Goal: Task Accomplishment & Management: Use online tool/utility

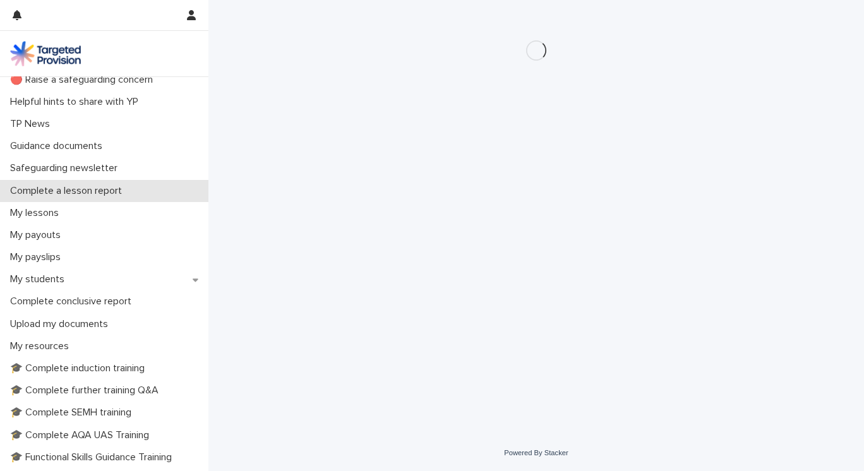
scroll to position [51, 0]
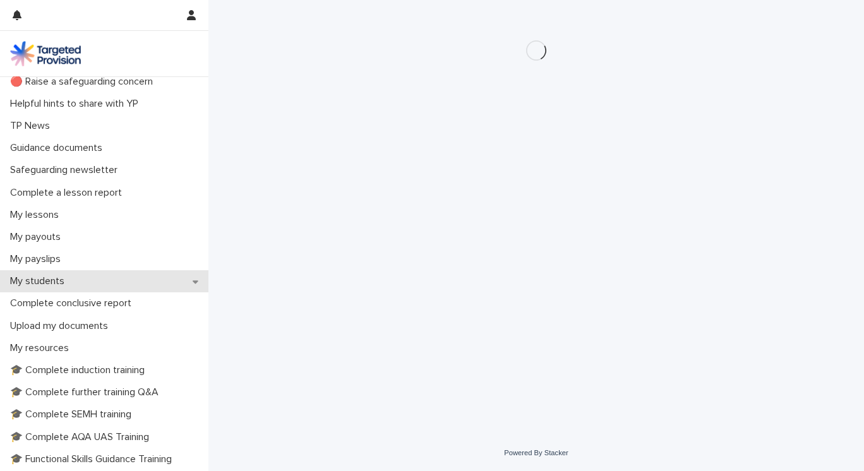
click at [199, 278] on div "My students" at bounding box center [104, 281] width 208 height 22
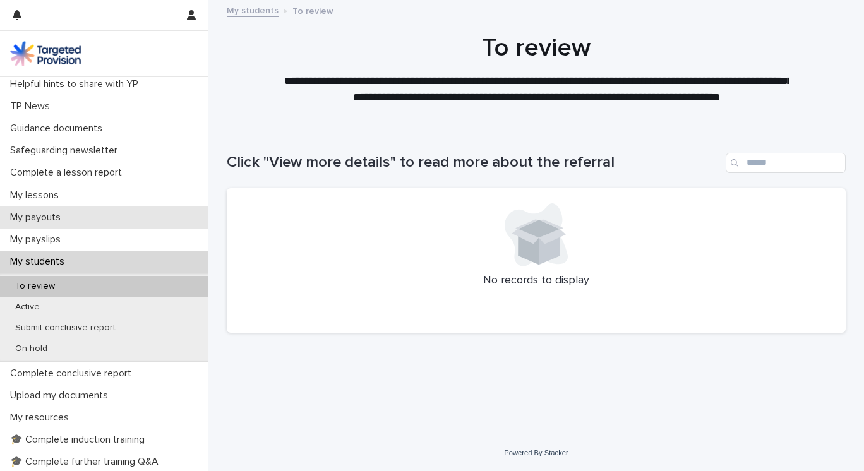
scroll to position [136, 0]
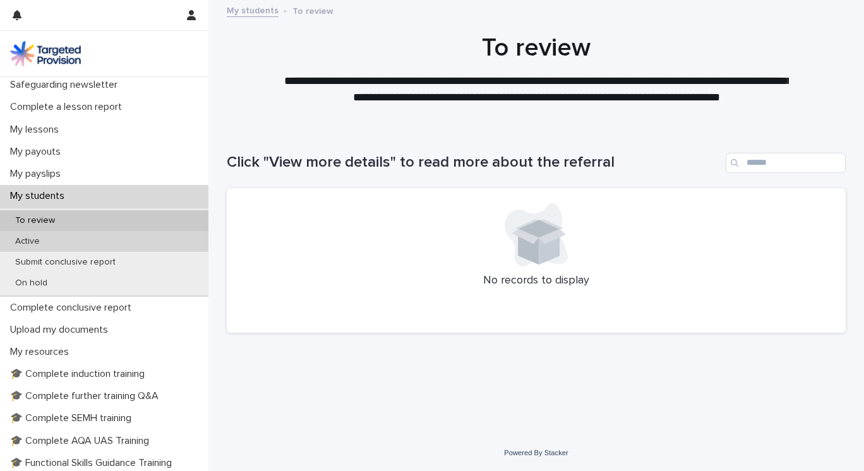
click at [71, 239] on div "Active" at bounding box center [104, 241] width 208 height 21
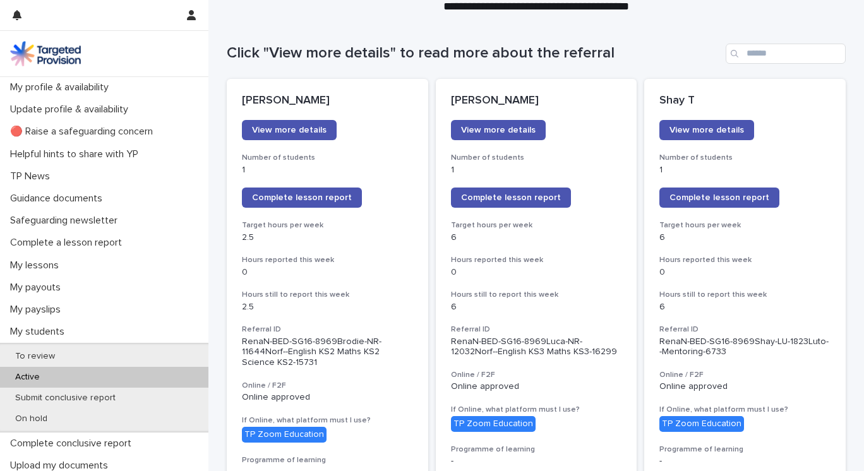
scroll to position [133, 0]
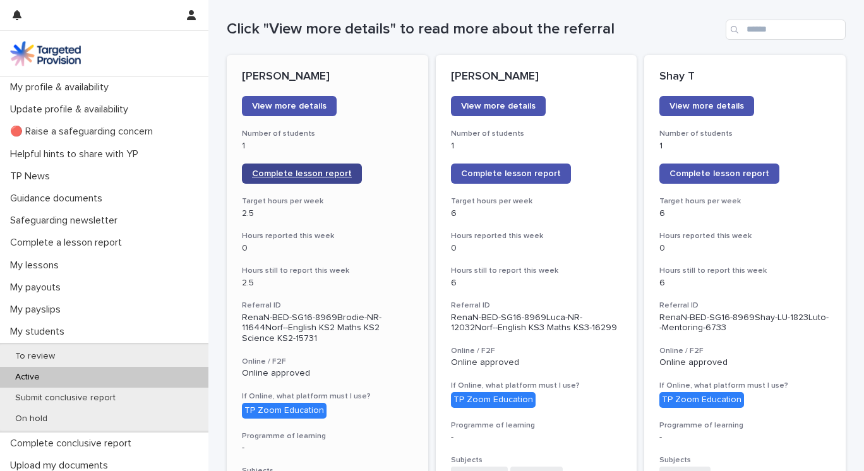
click at [314, 176] on span "Complete lesson report" at bounding box center [302, 173] width 100 height 9
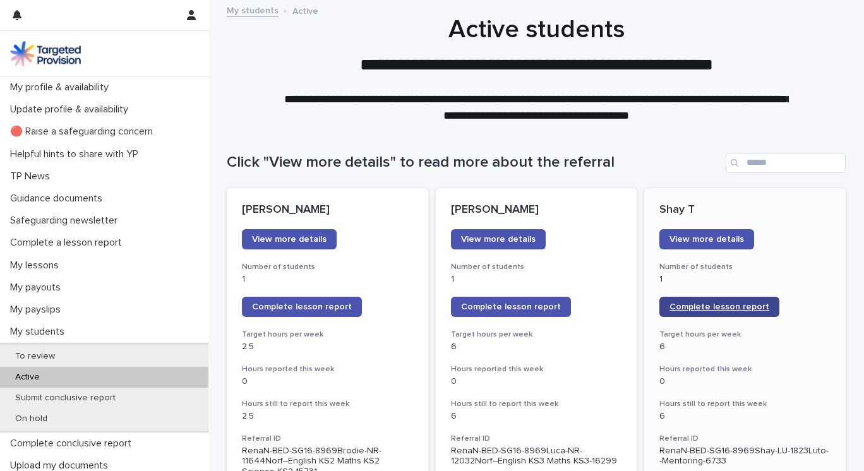
click at [717, 308] on span "Complete lesson report" at bounding box center [719, 306] width 100 height 9
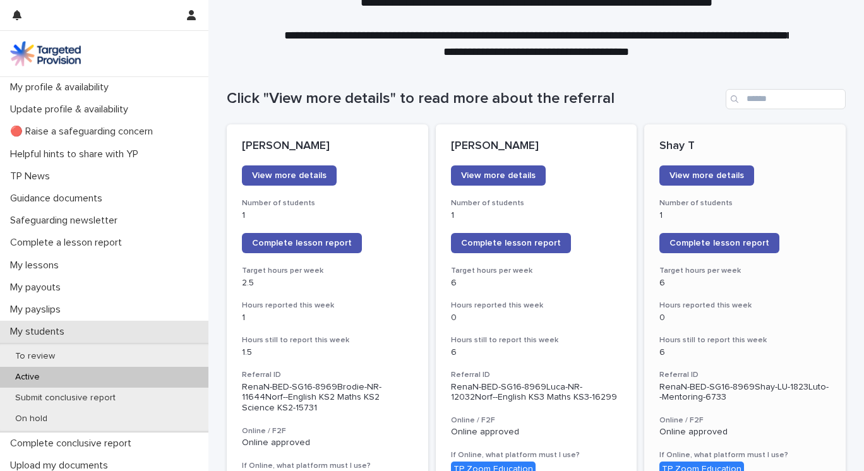
click at [137, 330] on div "My students" at bounding box center [104, 332] width 208 height 22
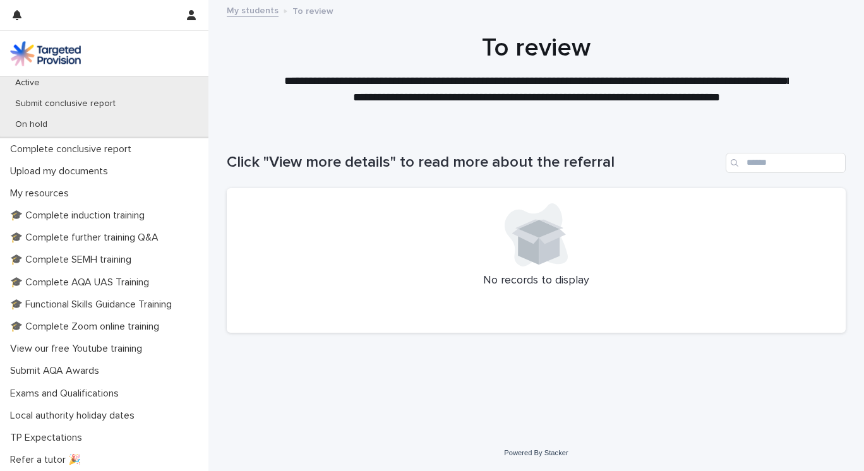
scroll to position [308, 0]
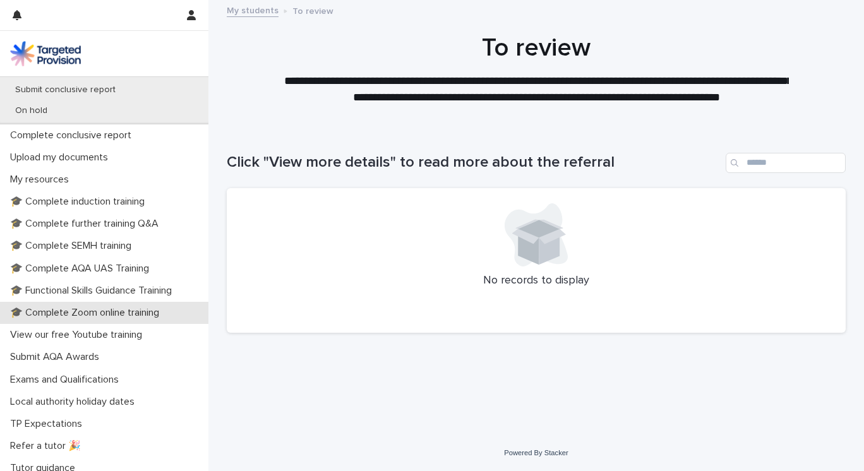
click at [121, 311] on p "🎓 Complete Zoom online training" at bounding box center [87, 313] width 164 height 12
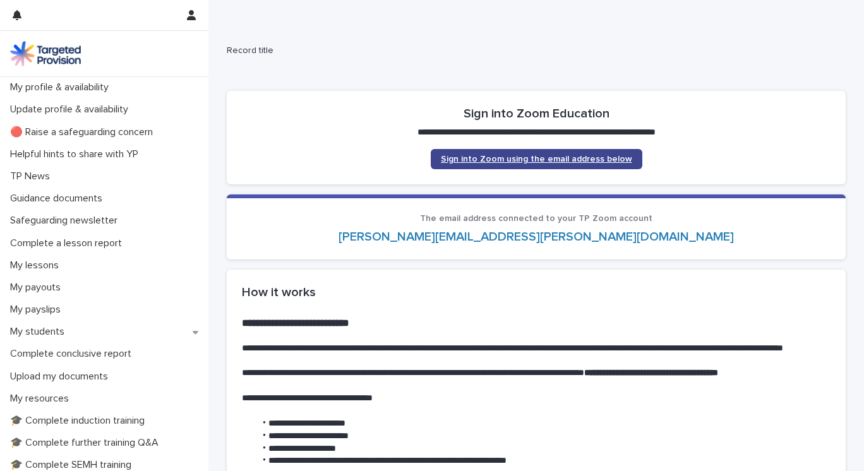
click at [541, 158] on span "Sign into Zoom using the email address below" at bounding box center [536, 159] width 191 height 9
click at [547, 158] on span "Sign into Zoom using the email address below" at bounding box center [536, 159] width 191 height 9
